Goal: Transaction & Acquisition: Purchase product/service

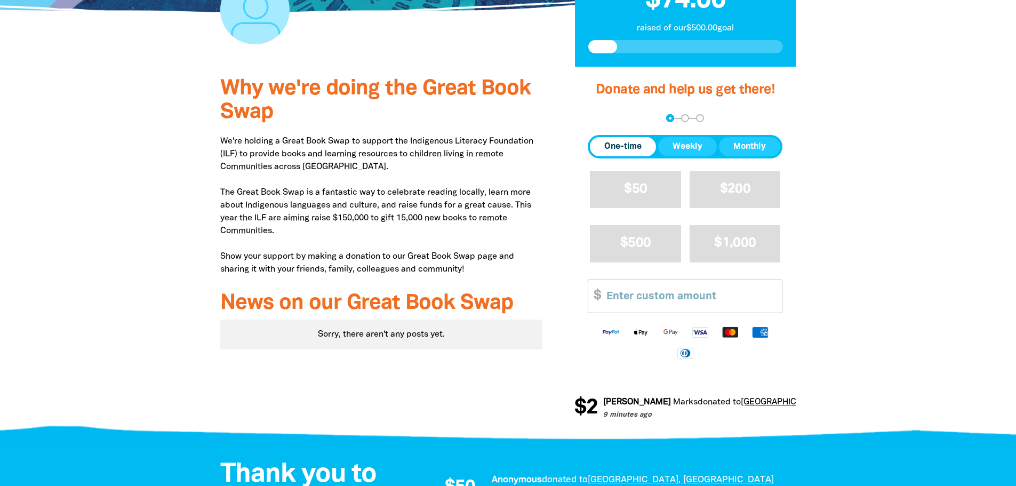
scroll to position [320, 0]
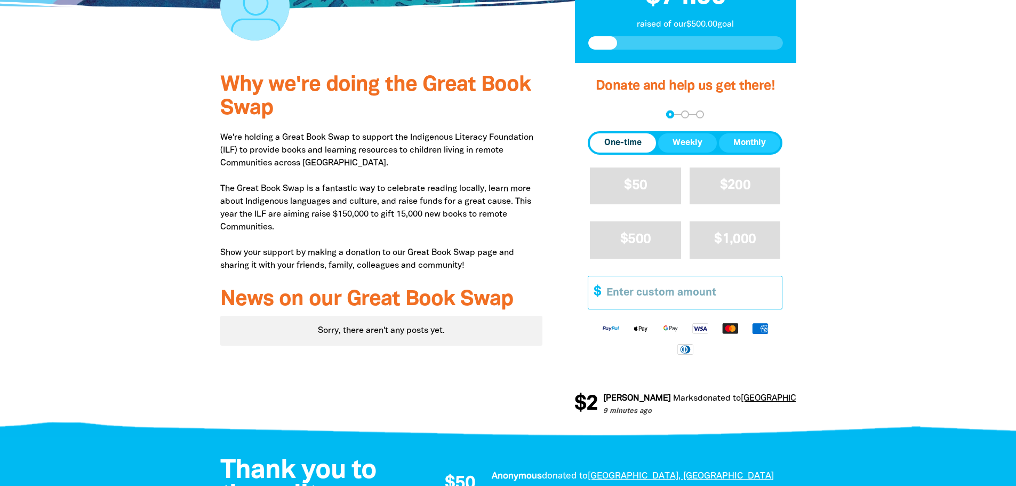
click at [644, 293] on input "Other Amount" at bounding box center [690, 292] width 183 height 33
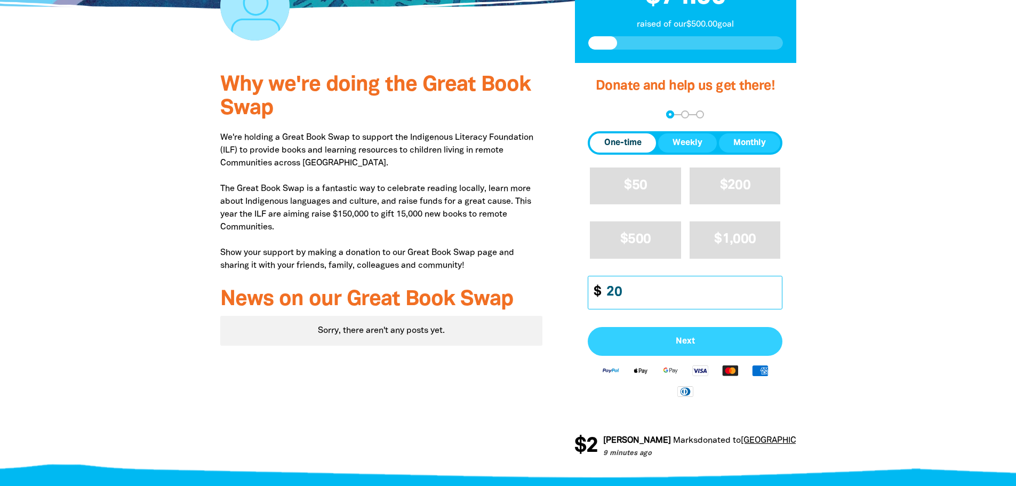
type input "20"
click at [679, 337] on span "Next" at bounding box center [685, 341] width 171 height 9
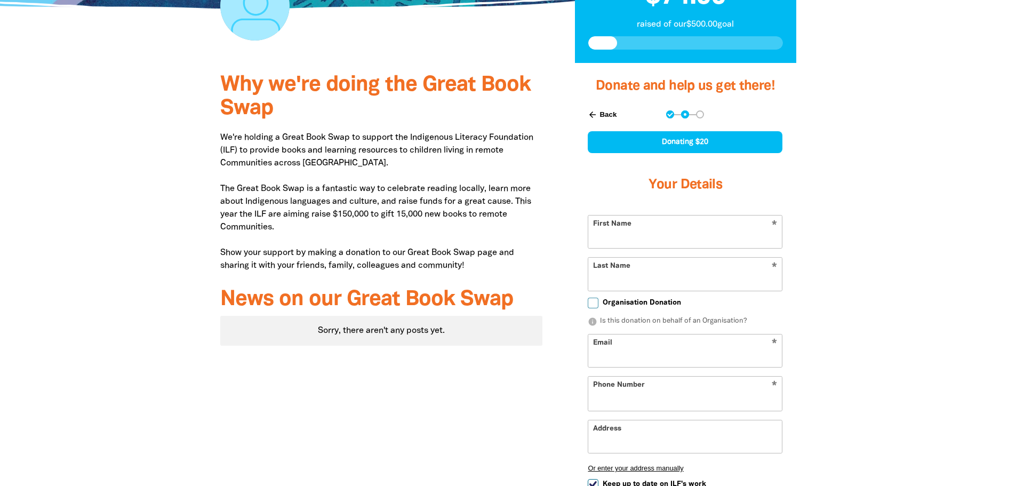
select select "AU"
click at [728, 232] on input "First Name" at bounding box center [685, 232] width 194 height 33
type input "[PERSON_NAME]"
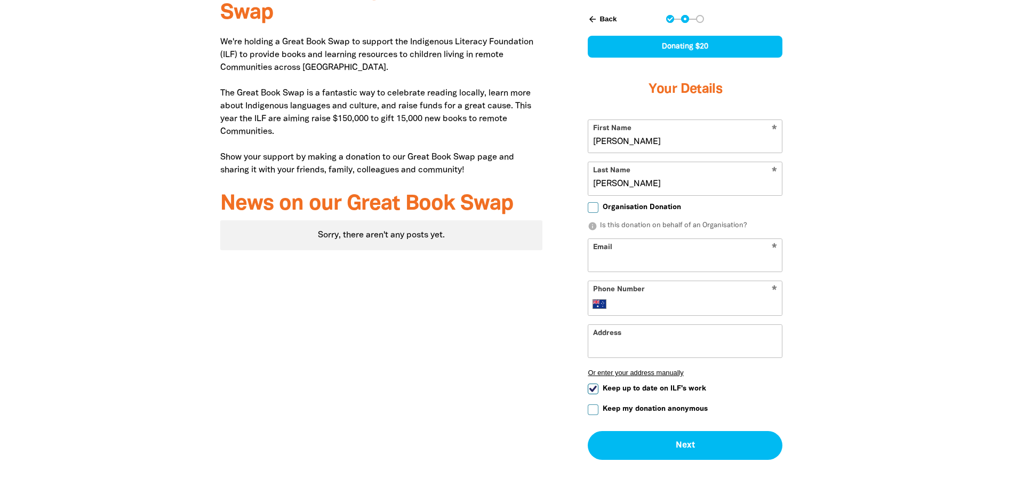
scroll to position [427, 0]
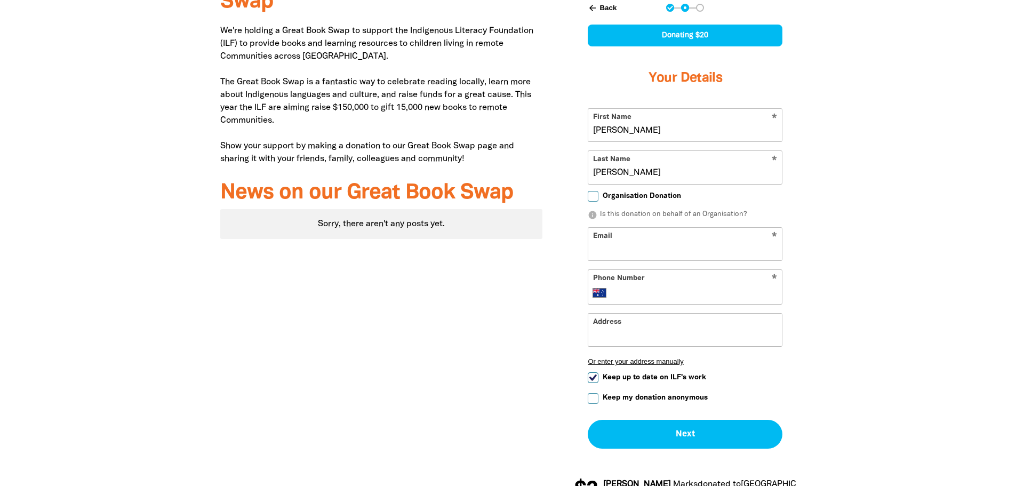
type input "[PERSON_NAME]"
click at [683, 246] on input "Email" at bounding box center [685, 244] width 194 height 33
type input "ambrosewong@email.com"
click at [663, 294] on input "Phone Number" at bounding box center [696, 292] width 163 height 13
type input "0414 523 388"
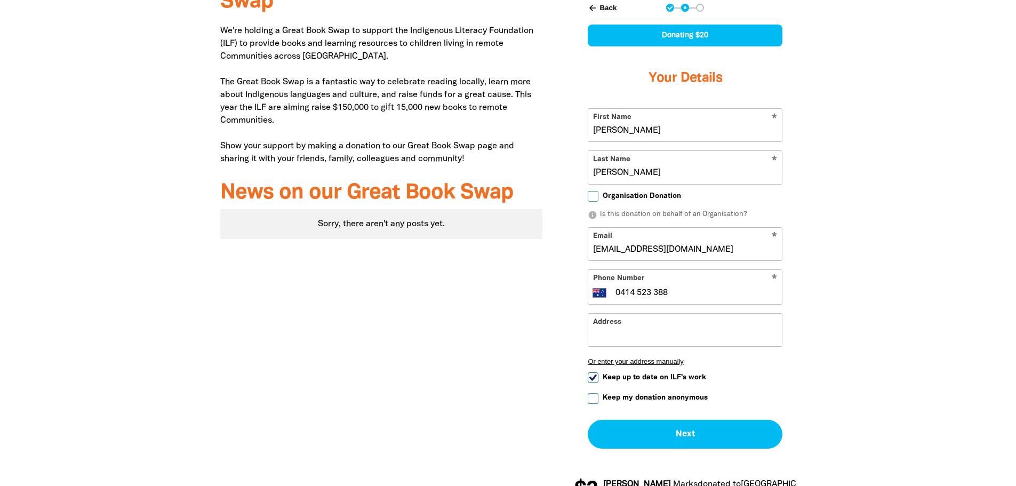
click at [589, 380] on input "Keep up to date on ILF's work" at bounding box center [593, 377] width 11 height 11
checkbox input "false"
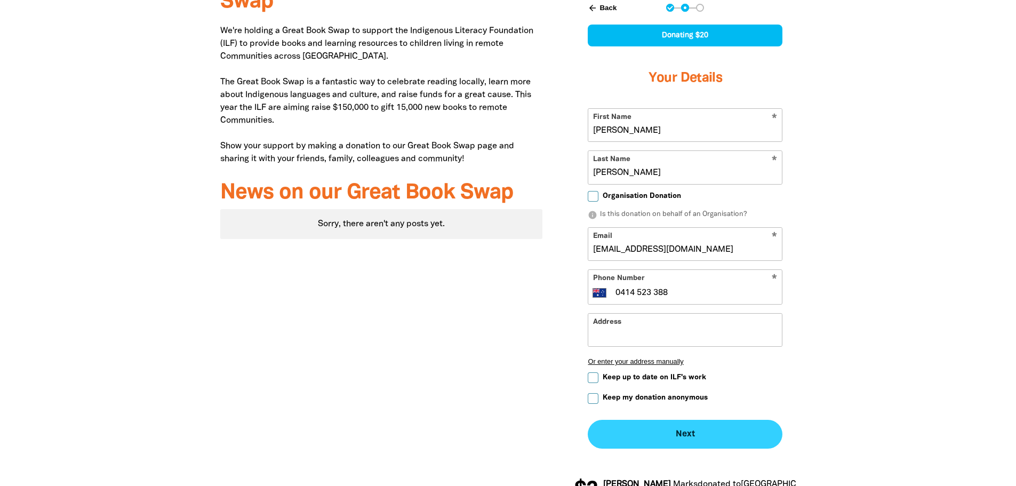
click at [681, 431] on button "Next chevron_right" at bounding box center [685, 434] width 195 height 29
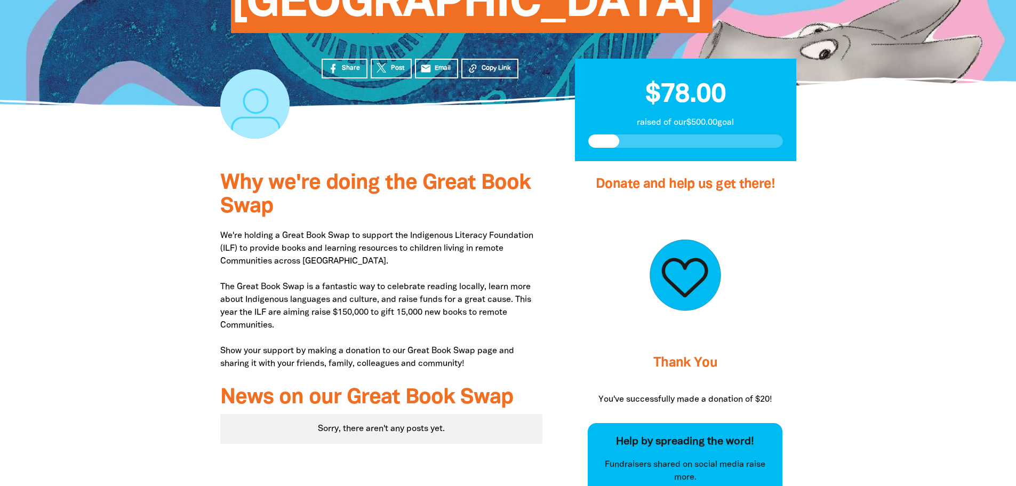
scroll to position [53, 0]
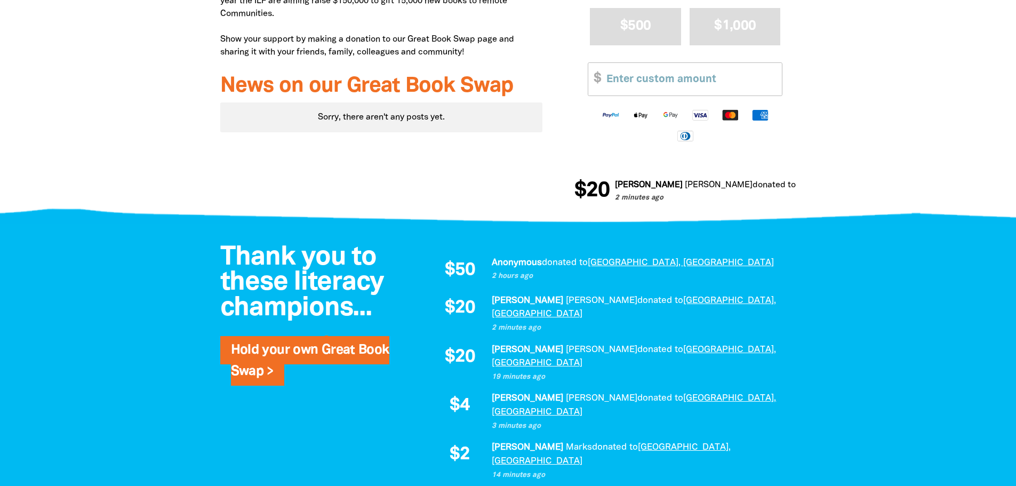
scroll to position [587, 0]
